Goal: Information Seeking & Learning: Find specific fact

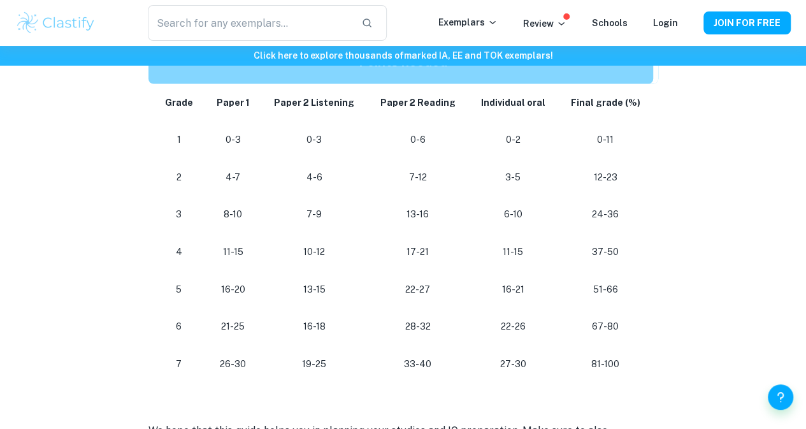
scroll to position [1206, 0]
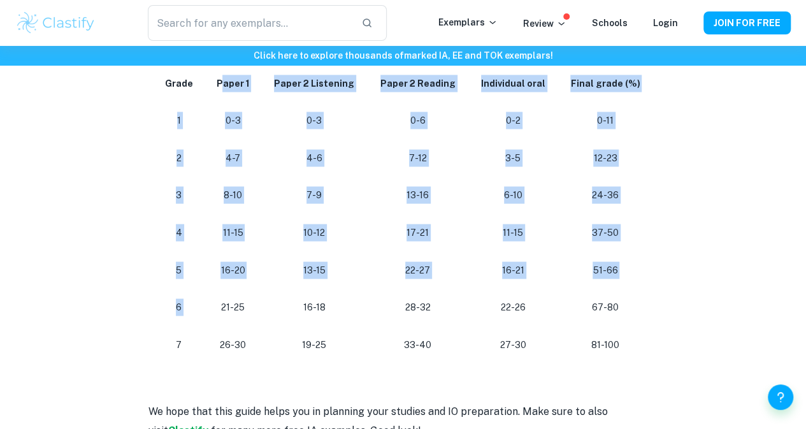
drag, startPoint x: 223, startPoint y: 91, endPoint x: 217, endPoint y: 306, distance: 215.3
click at [217, 306] on tbody "Grade Paper 1 Paper 2 Listening Paper 2 Reading Individual oral Final grade (%)…" at bounding box center [402, 213] width 509 height 299
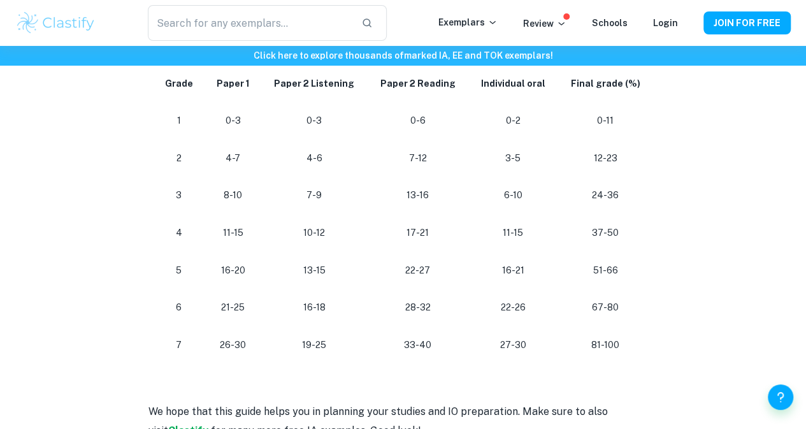
click at [245, 353] on p "26-30" at bounding box center [233, 344] width 36 height 17
drag, startPoint x: 245, startPoint y: 355, endPoint x: 229, endPoint y: 355, distance: 16.6
click at [229, 353] on p "26-30" at bounding box center [233, 344] width 36 height 17
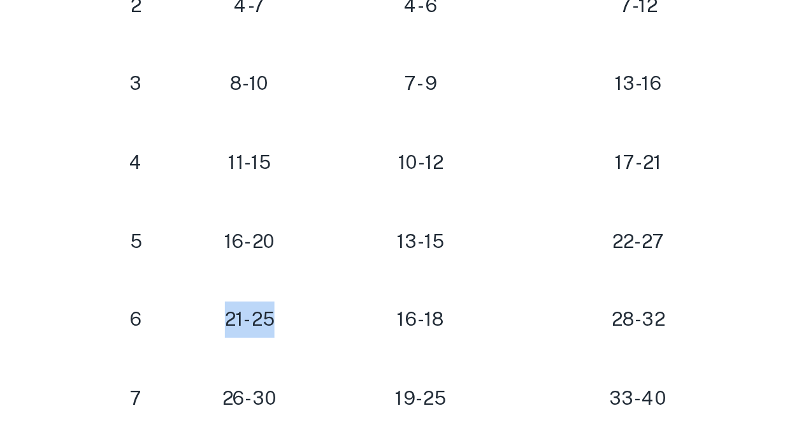
drag, startPoint x: 253, startPoint y: 314, endPoint x: 224, endPoint y: 313, distance: 29.3
click at [224, 313] on td "21-25" at bounding box center [232, 307] width 57 height 38
click at [224, 313] on p "21-25" at bounding box center [233, 306] width 36 height 17
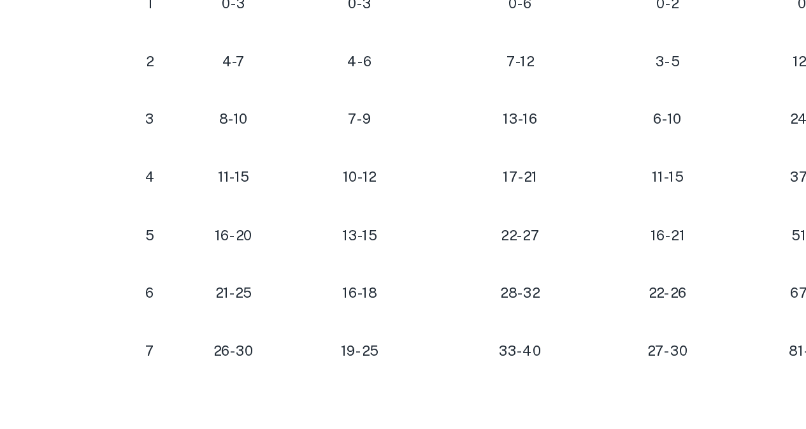
scroll to position [1204, 0]
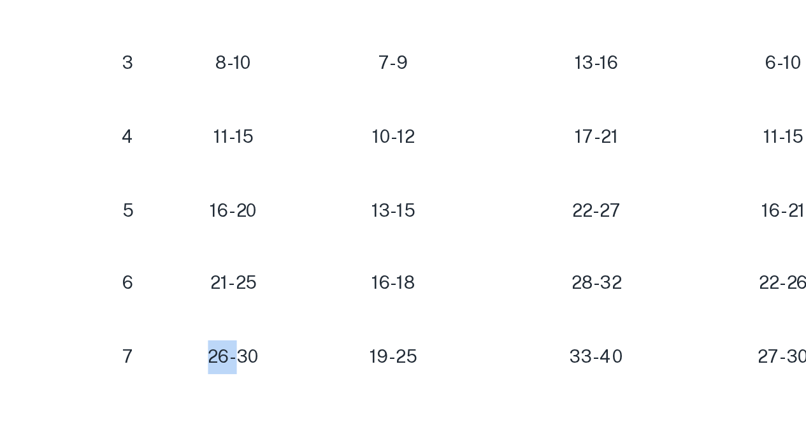
drag, startPoint x: 234, startPoint y: 346, endPoint x: 222, endPoint y: 349, distance: 11.9
click at [222, 349] on p "26-30" at bounding box center [233, 345] width 36 height 17
click at [236, 352] on p "26-30" at bounding box center [233, 345] width 36 height 17
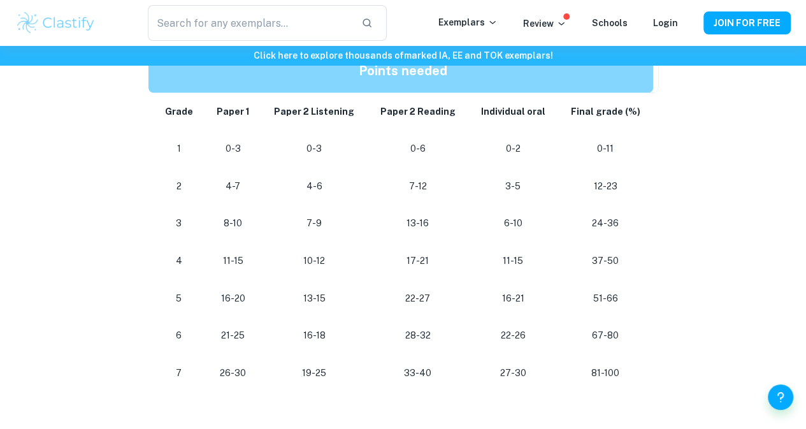
scroll to position [1176, 0]
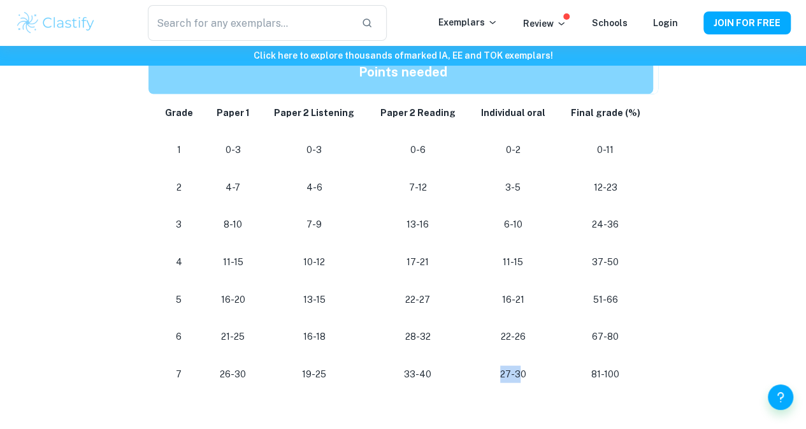
drag, startPoint x: 522, startPoint y: 376, endPoint x: 501, endPoint y: 378, distance: 21.7
click at [501, 378] on p "27-30" at bounding box center [512, 373] width 69 height 17
drag, startPoint x: 525, startPoint y: 345, endPoint x: 502, endPoint y: 342, distance: 23.1
click at [502, 342] on p "22-26" at bounding box center [512, 335] width 69 height 17
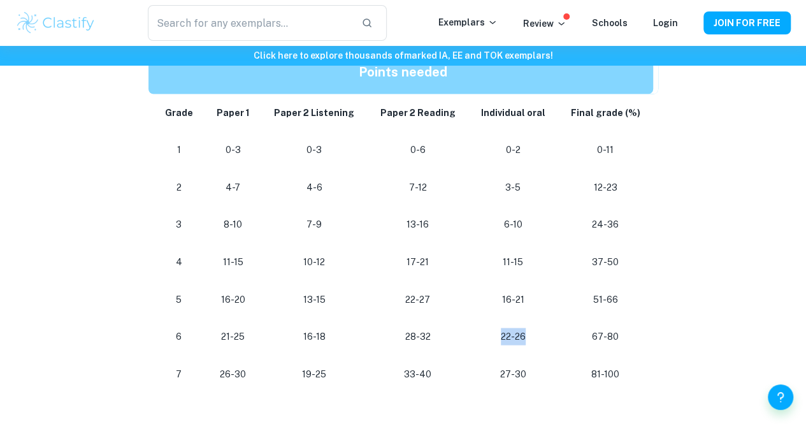
click at [502, 342] on p "22-26" at bounding box center [512, 335] width 69 height 17
click at [507, 345] on p "22-26" at bounding box center [512, 335] width 69 height 17
click at [480, 355] on td "22-26" at bounding box center [512, 336] width 89 height 38
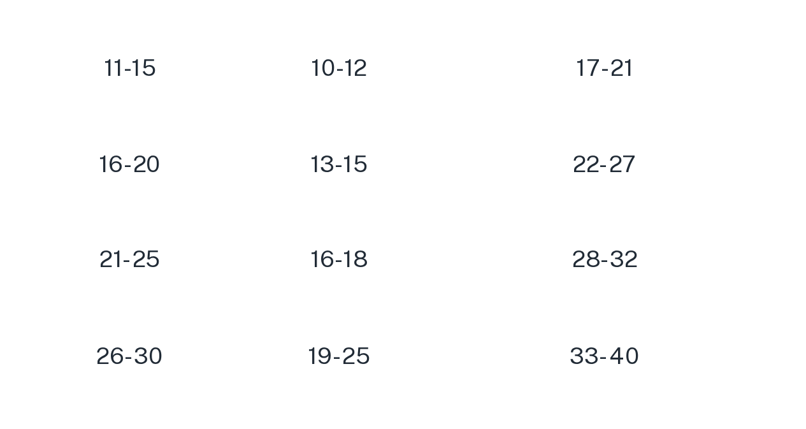
click at [318, 382] on p "19-25" at bounding box center [314, 373] width 86 height 17
drag, startPoint x: 320, startPoint y: 380, endPoint x: 306, endPoint y: 379, distance: 14.0
click at [306, 379] on p "19-25" at bounding box center [314, 373] width 86 height 17
